Goal: Information Seeking & Learning: Learn about a topic

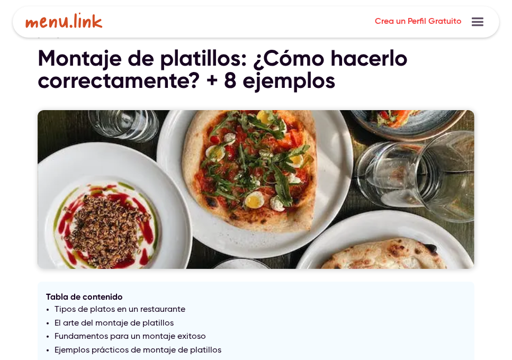
click at [512, 351] on div "[DATE] Montaje de platillos: ¿Cómo hacerlo correctamente? + 8 ejemplos Tabla de…" at bounding box center [256, 198] width 512 height 396
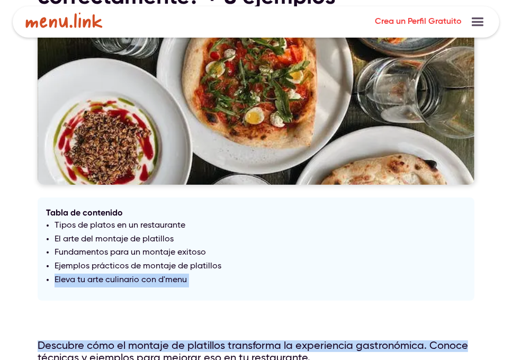
scroll to position [154, 0]
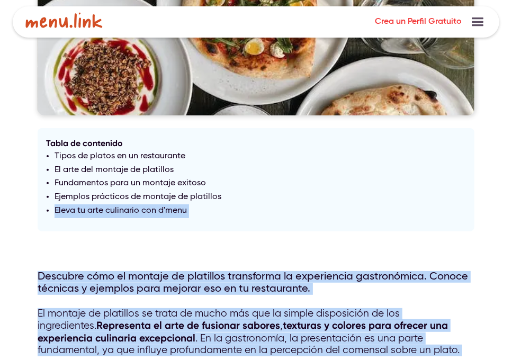
drag, startPoint x: 512, startPoint y: 351, endPoint x: 521, endPoint y: 360, distance: 13.5
click at [512, 207] on html "Crea tu cuenta y empieza tu menu digital en menos de 60 segundos Empieza gratis…" at bounding box center [256, 26] width 512 height 360
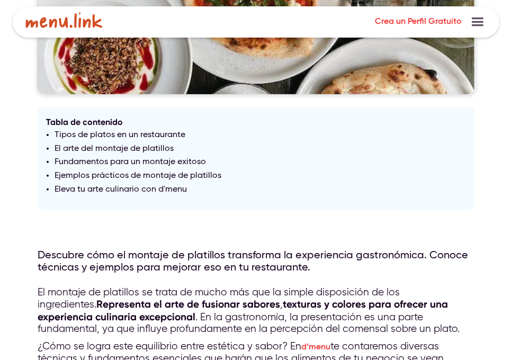
drag, startPoint x: 513, startPoint y: 357, endPoint x: 483, endPoint y: 108, distance: 250.4
click at [483, 108] on div "[DATE] Montaje de platillos: ¿Cómo hacerlo correctamente? + 8 ejemplos Tabla de…" at bounding box center [256, 23] width 512 height 396
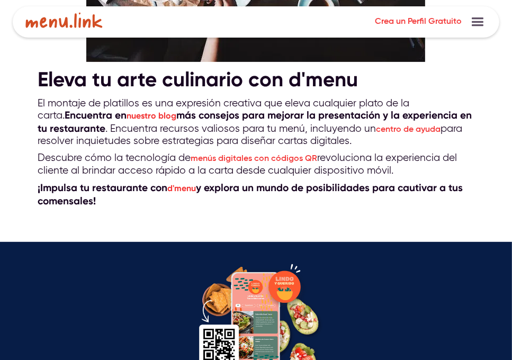
scroll to position [2909, 0]
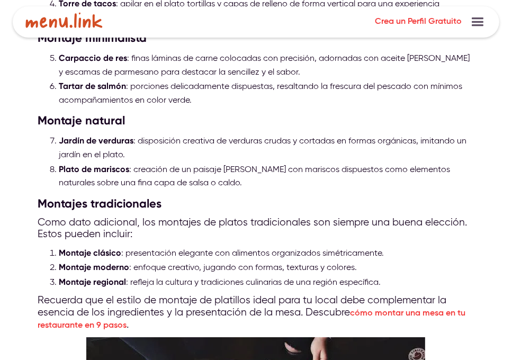
scroll to position [2332, 0]
